Goal: Task Accomplishment & Management: Manage account settings

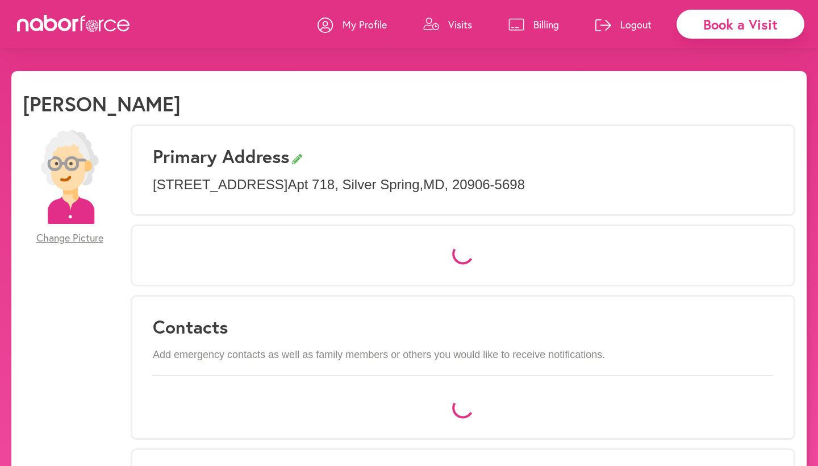
select select "*"
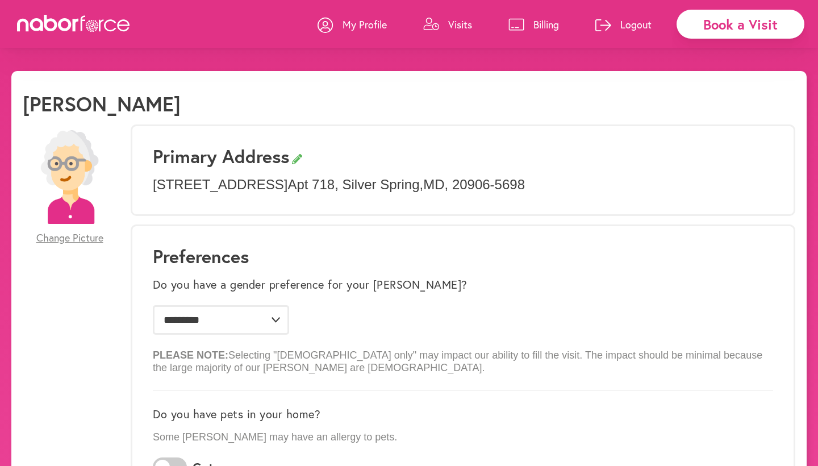
click at [625, 26] on p "Logout" at bounding box center [635, 25] width 31 height 14
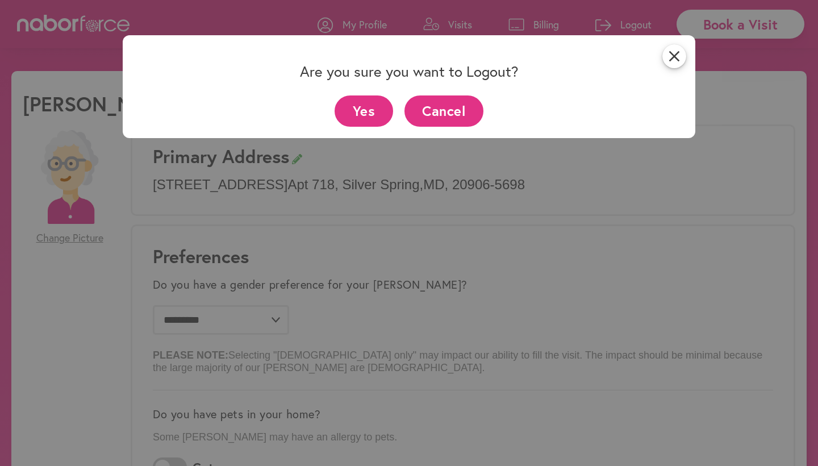
click at [365, 117] on button "Yes" at bounding box center [363, 110] width 58 height 31
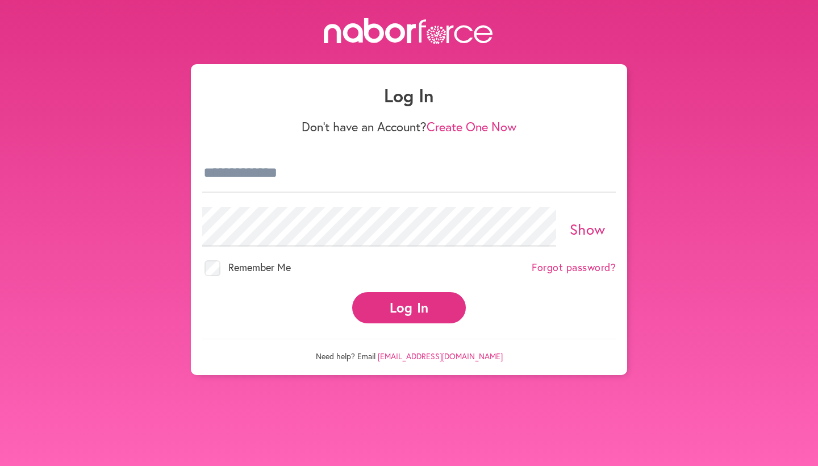
click at [252, 179] on input "email" at bounding box center [408, 173] width 413 height 40
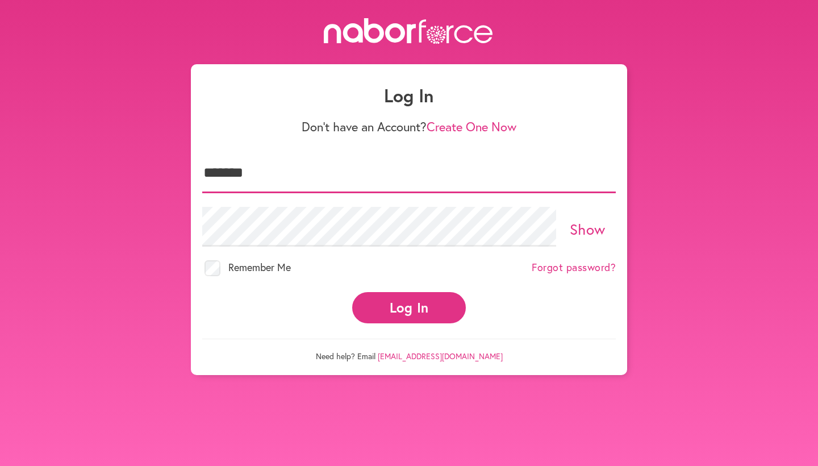
type input "**********"
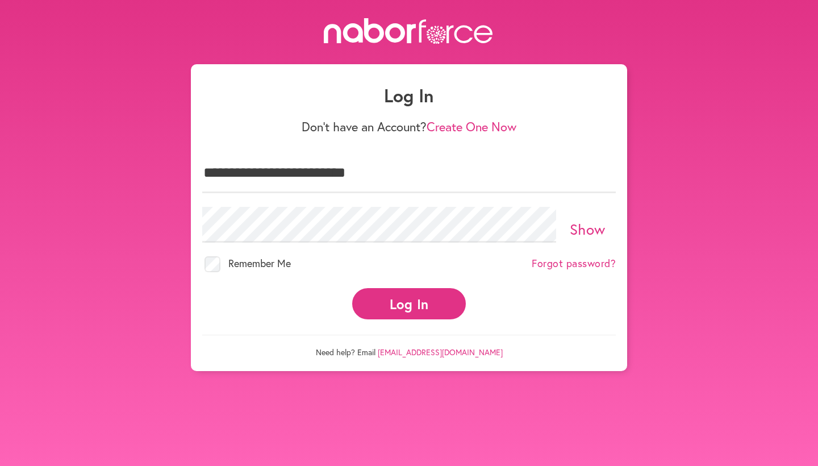
click at [416, 304] on button "Log In" at bounding box center [409, 303] width 114 height 31
